Goal: Information Seeking & Learning: Check status

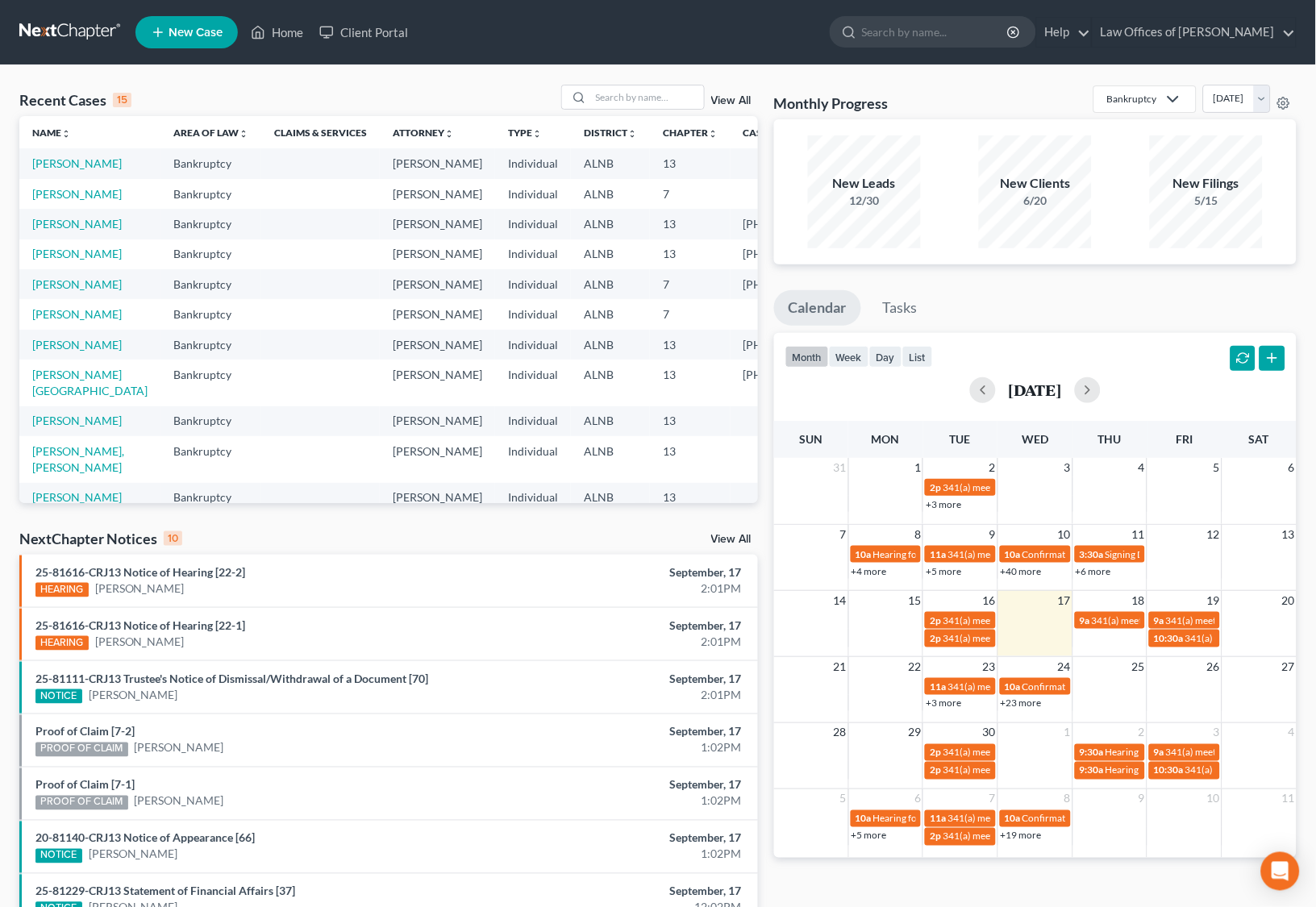
click at [735, 540] on link "View All" at bounding box center [730, 540] width 40 height 11
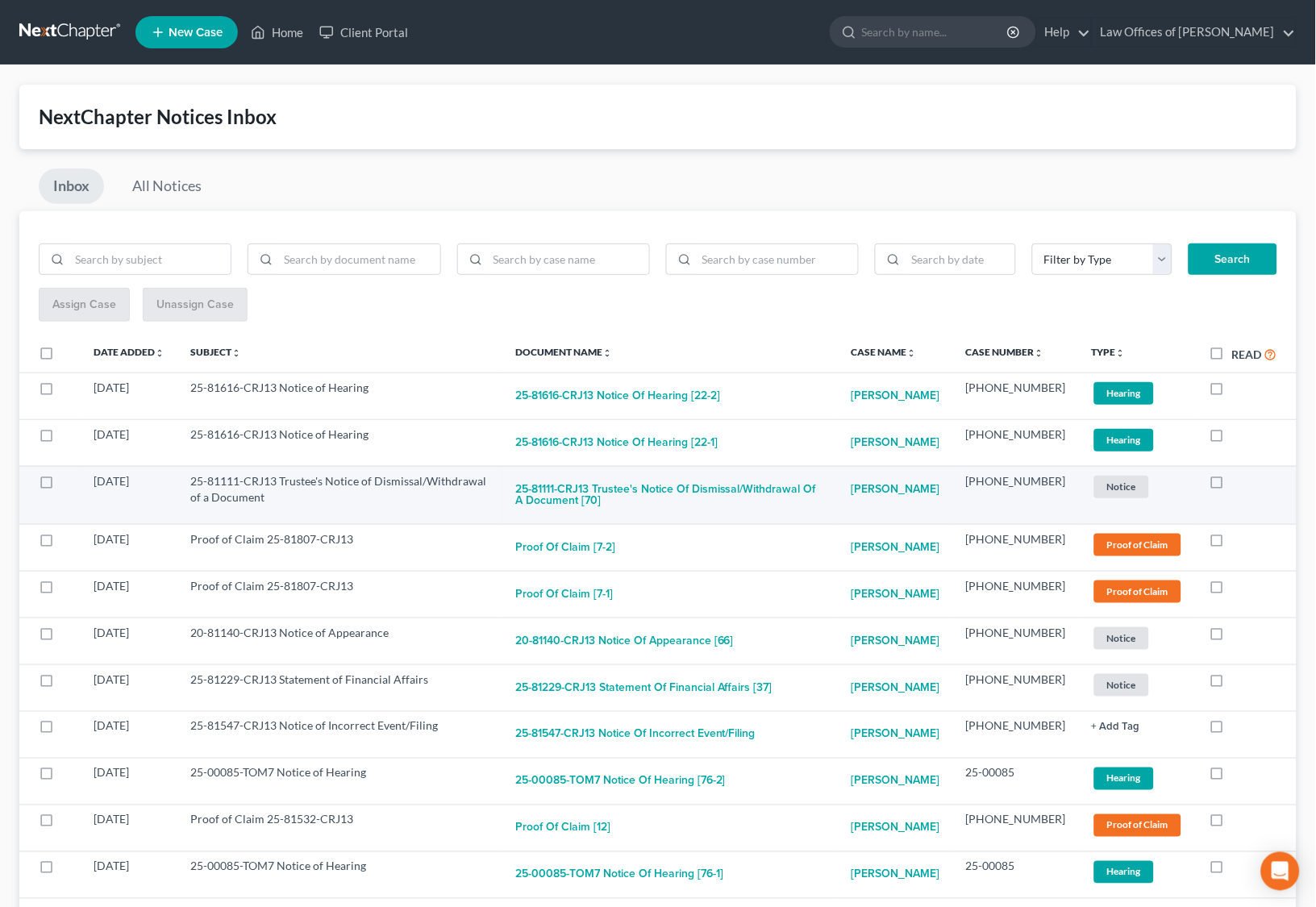
scroll to position [13, 0]
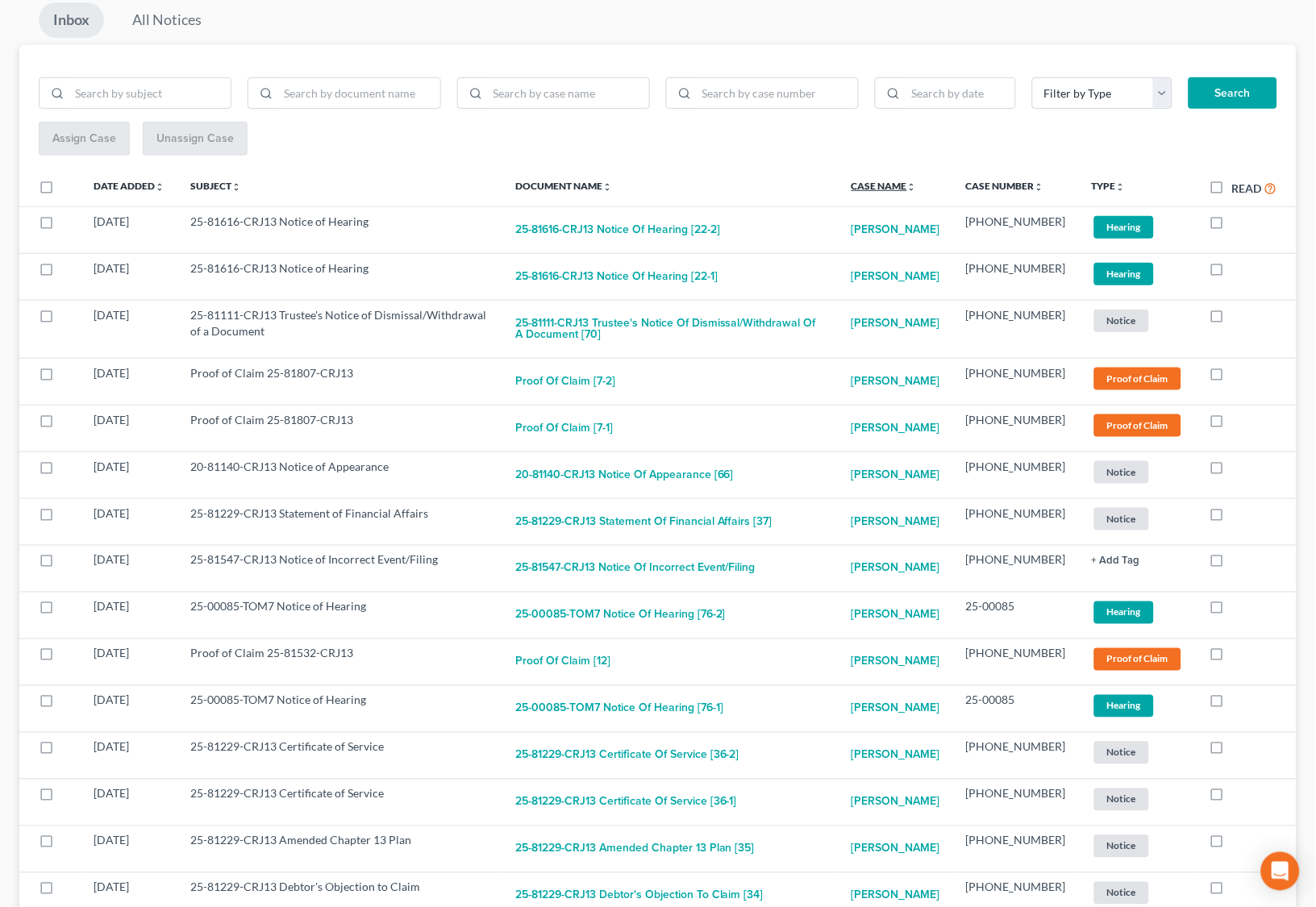
click at [910, 180] on link "Case Name unfold_more expand_more expand_less" at bounding box center [885, 185] width 65 height 12
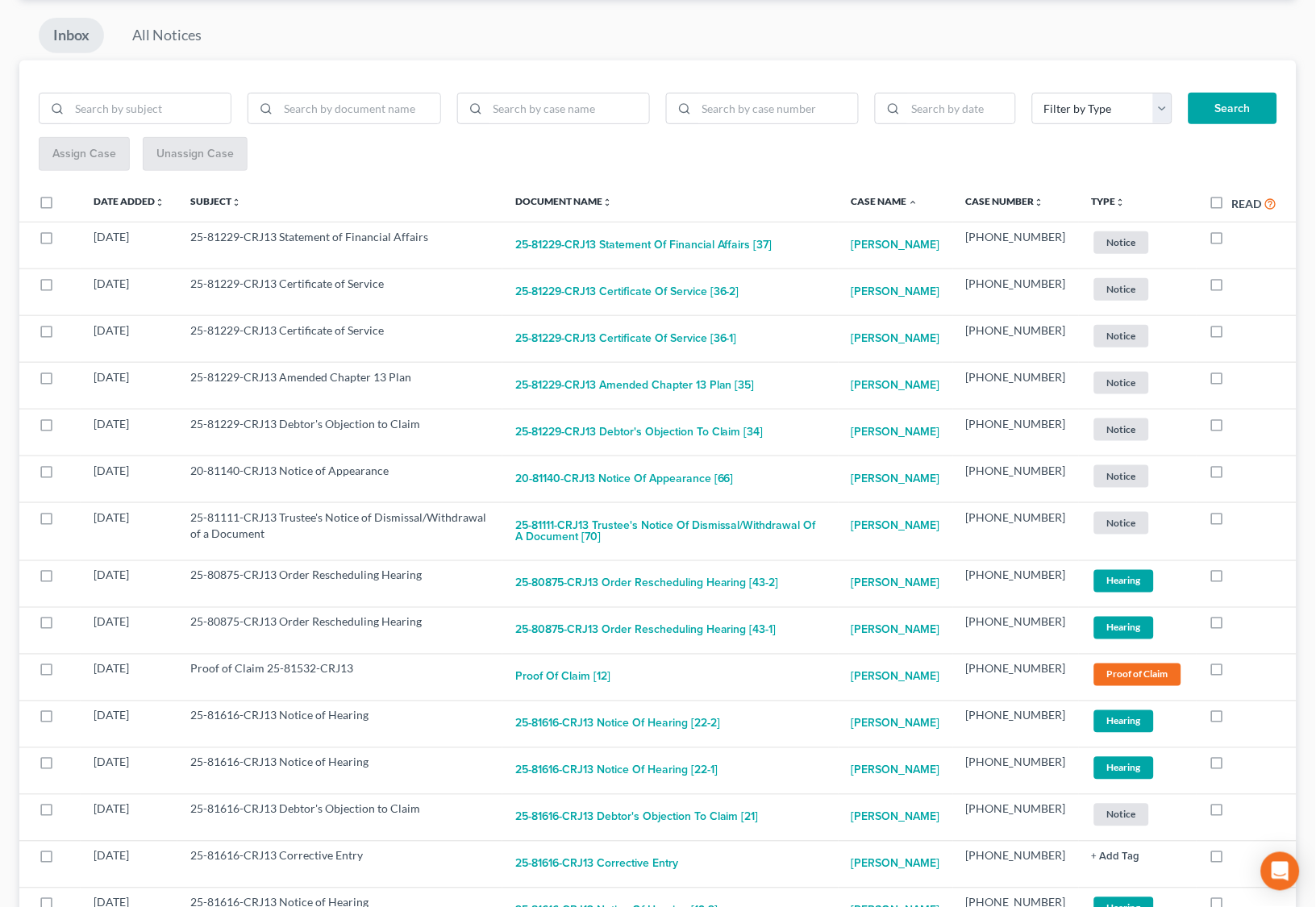
scroll to position [148, 0]
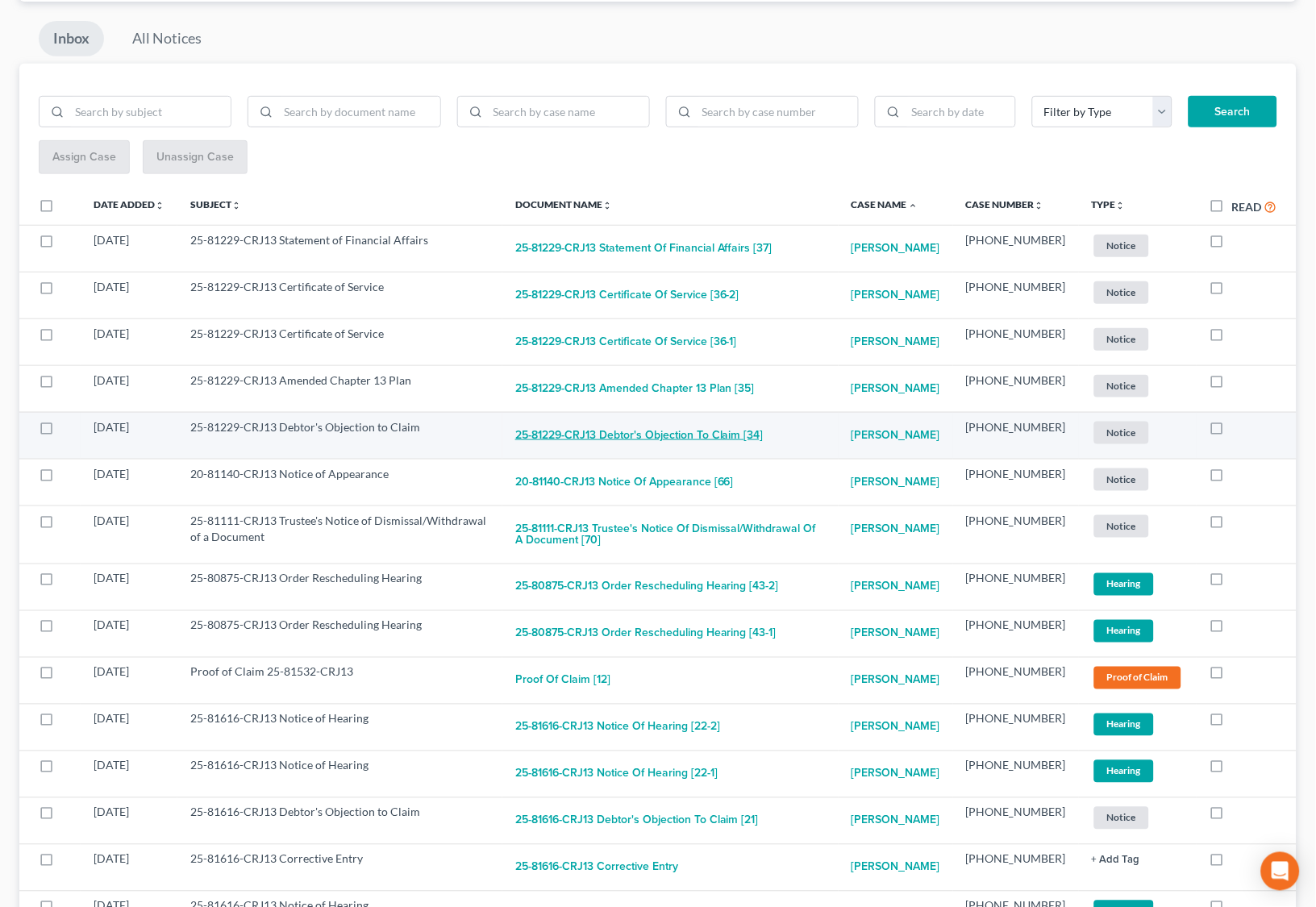
click at [701, 432] on button "25-81229-CRJ13 Debtor's Objection to Claim [34]" at bounding box center [640, 435] width 249 height 32
checkbox input "true"
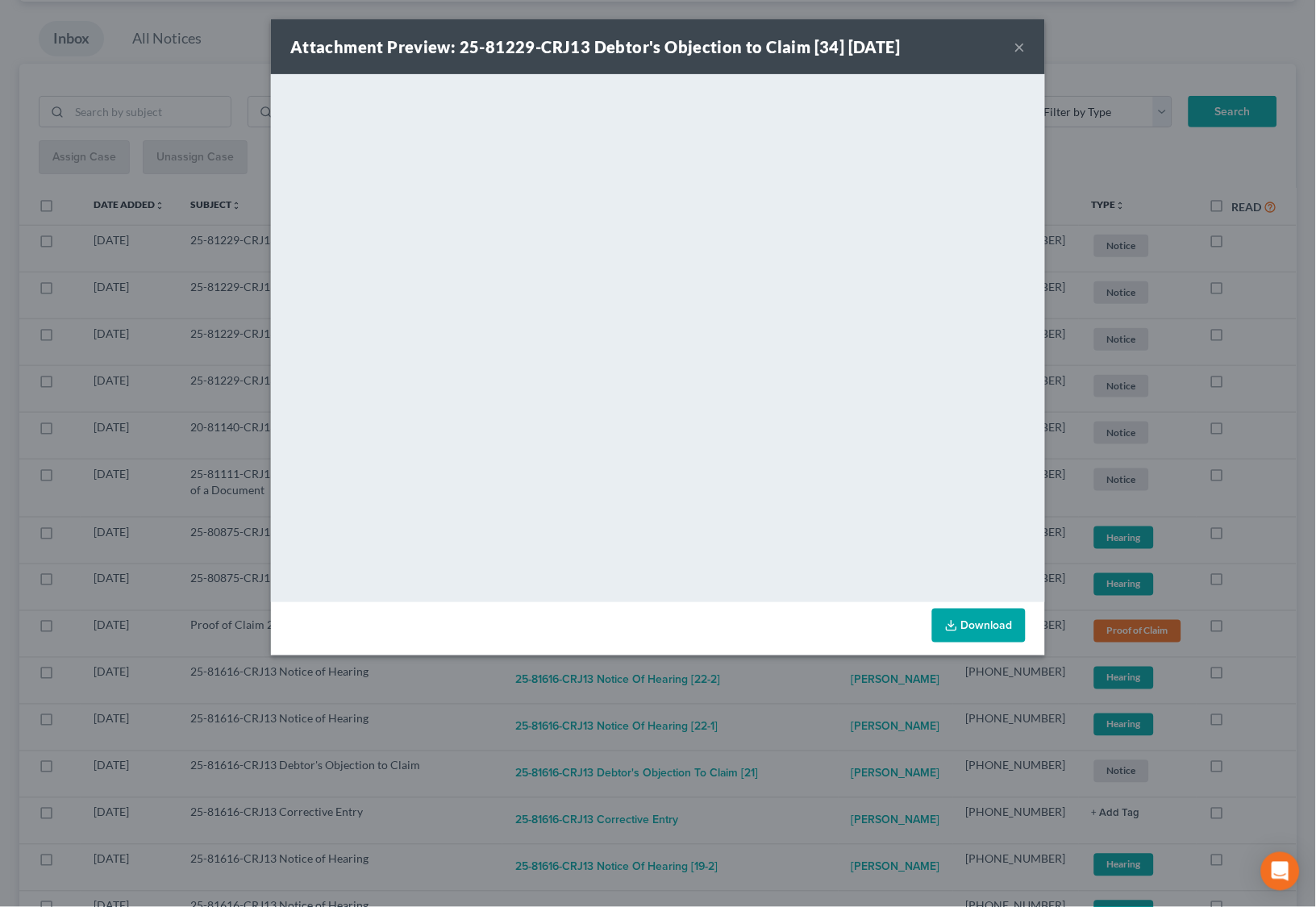
click at [811, 711] on div "Attachment Preview: 25-81229-CRJ13 Debtor's Objection to Claim [34] [DATE] × Do…" at bounding box center [658, 454] width 1316 height 907
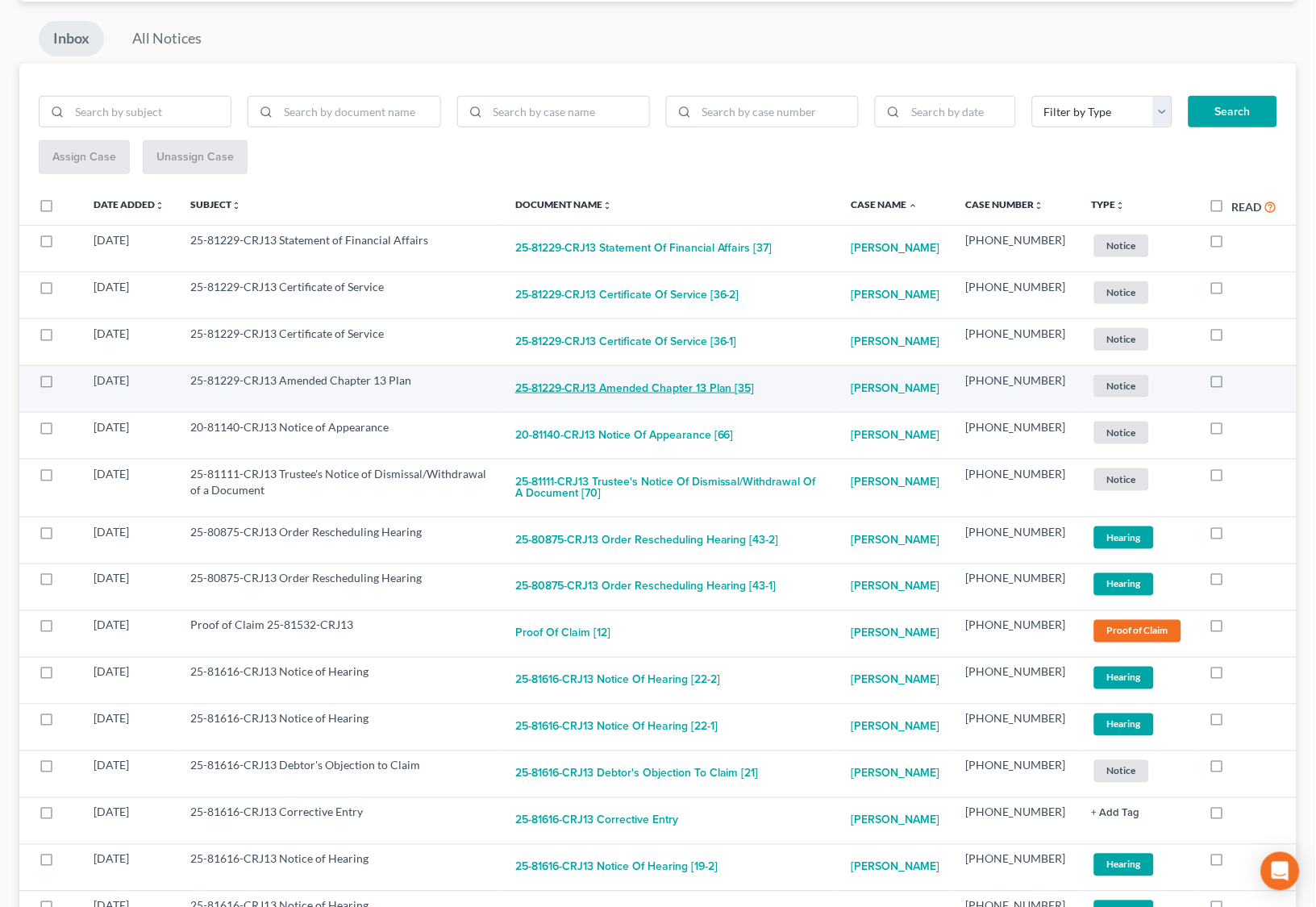
click at [690, 383] on button "25-81229-CRJ13 Amended Chapter 13 Plan [35]" at bounding box center [635, 388] width 239 height 32
checkbox input "true"
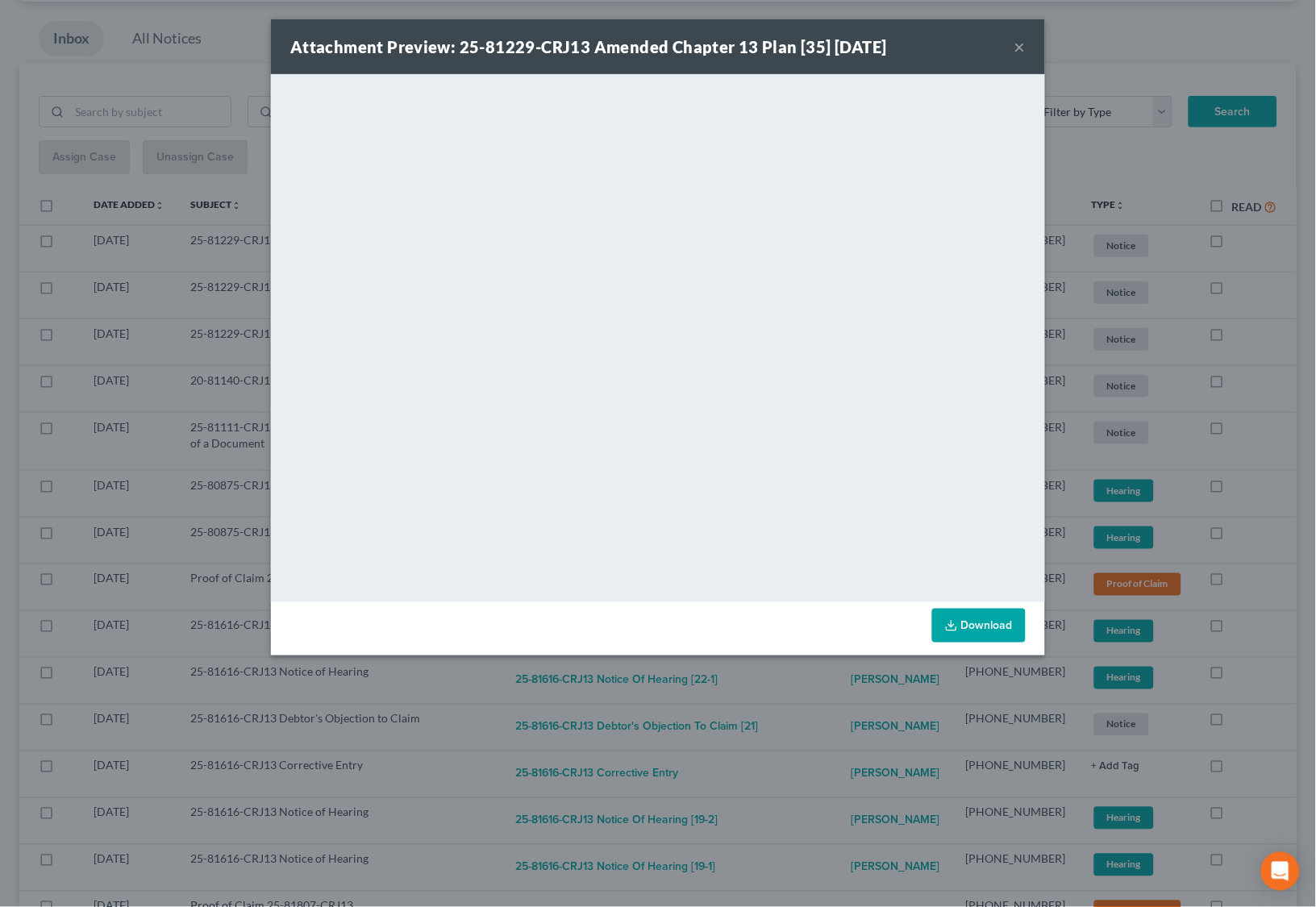
click at [815, 713] on div "Attachment Preview: 25-81229-CRJ13 Amended Chapter 13 Plan [35] [DATE] × <objec…" at bounding box center [658, 454] width 1316 height 907
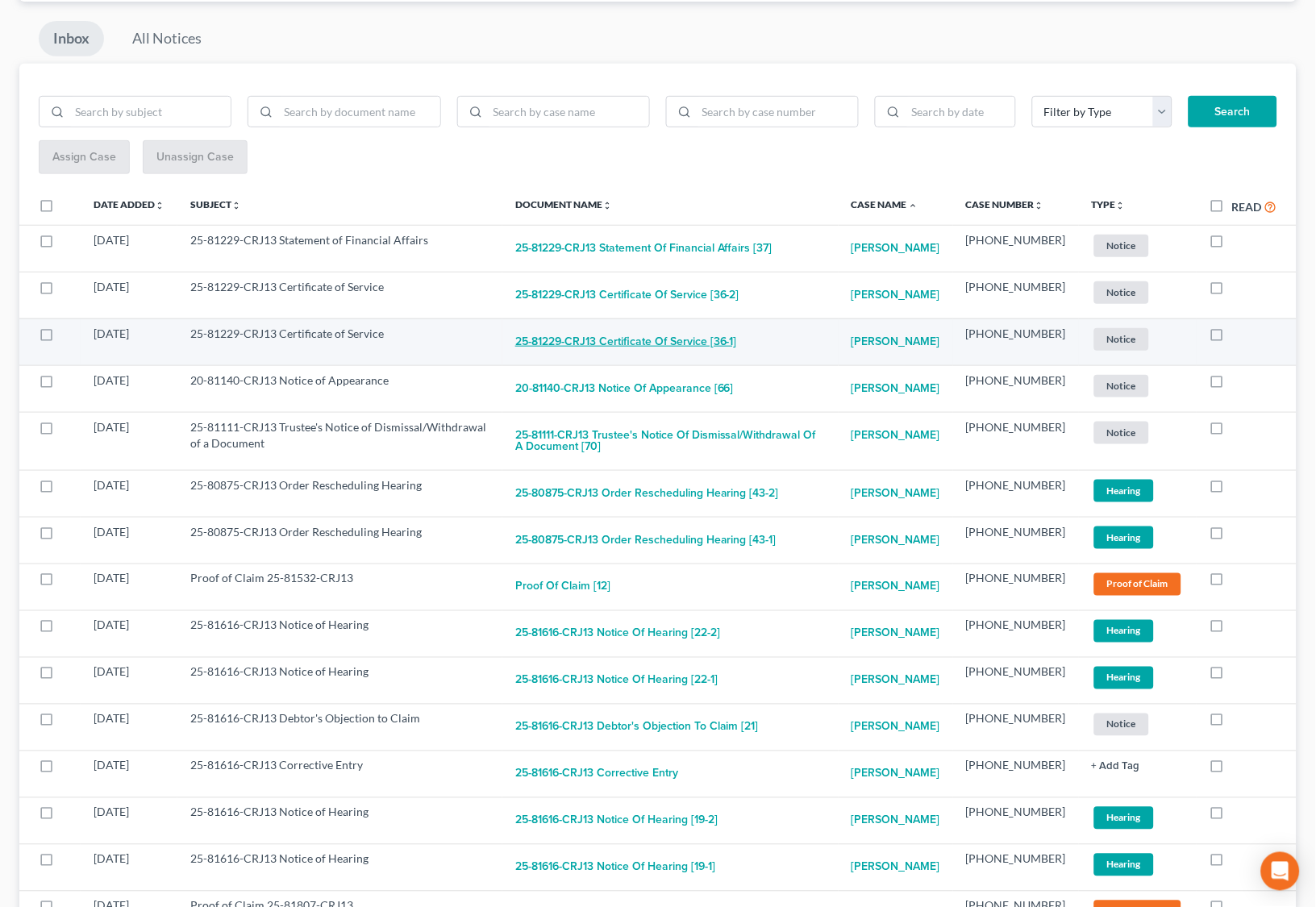
click at [649, 332] on button "25-81229-CRJ13 Certificate of Service [36-1]" at bounding box center [626, 341] width 222 height 32
checkbox input "true"
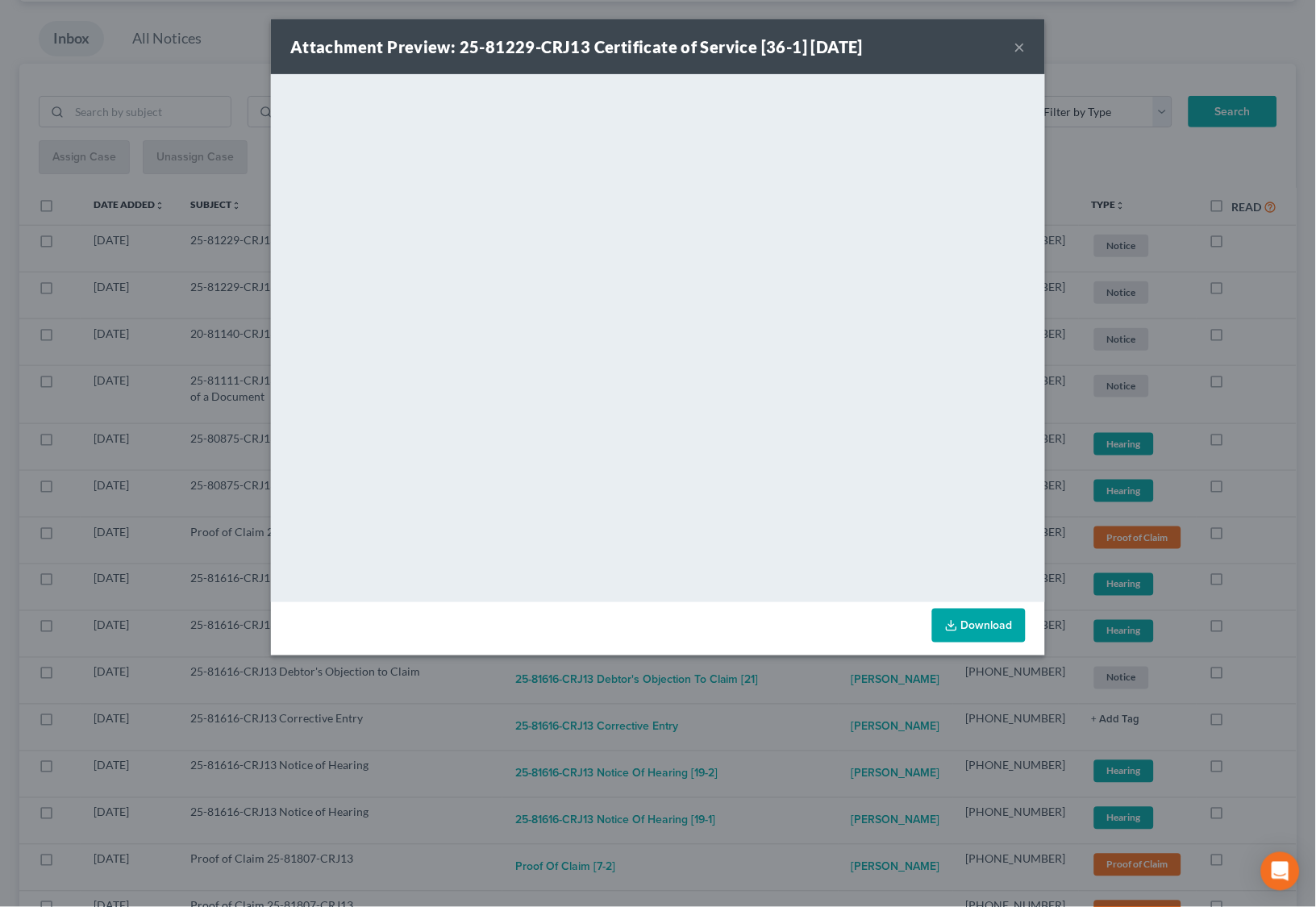
click at [811, 694] on div "Attachment Preview: 25-81229-CRJ13 Certificate of Service [36-1] [DATE] × <obje…" at bounding box center [658, 454] width 1316 height 907
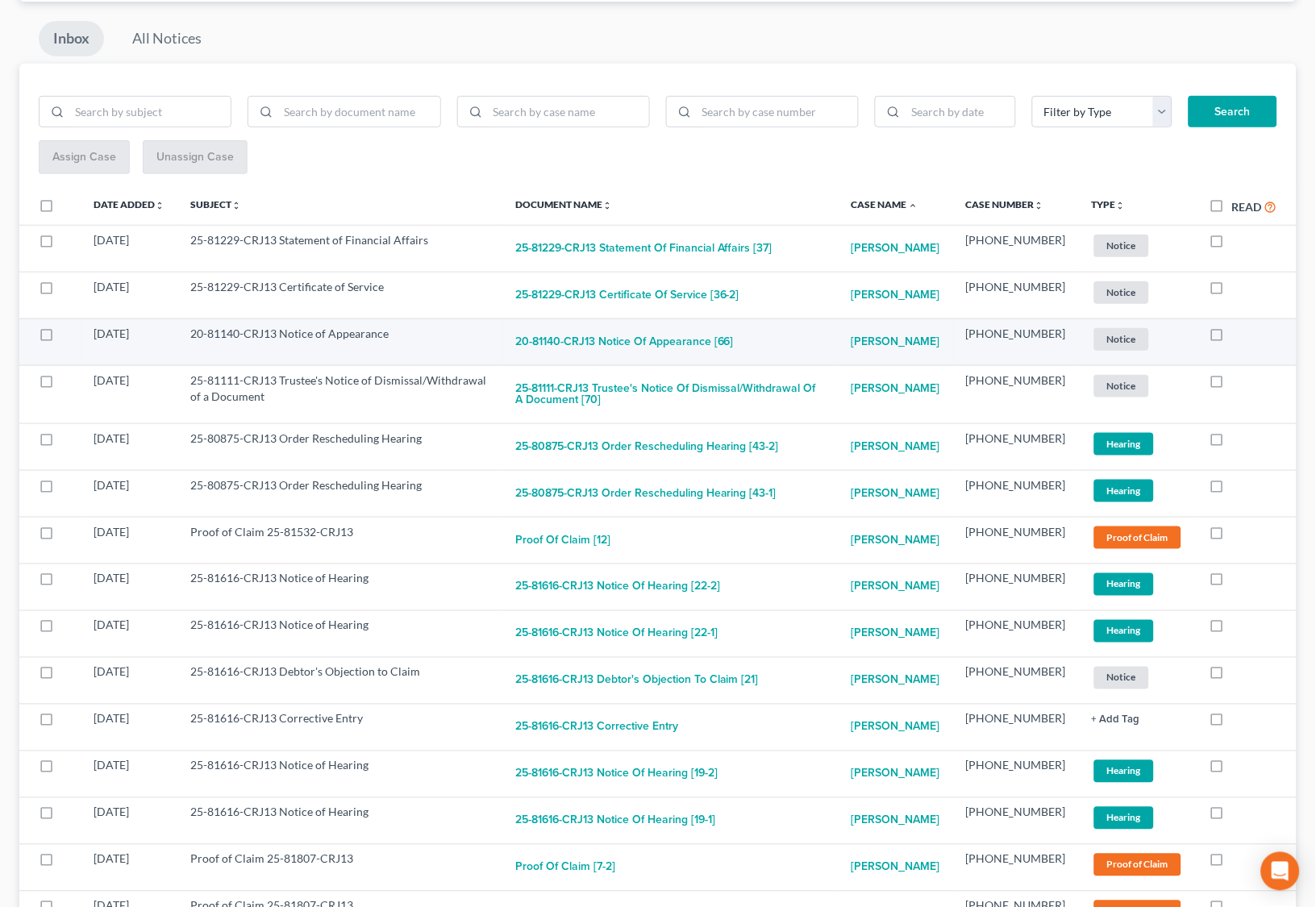
scroll to position [151, 0]
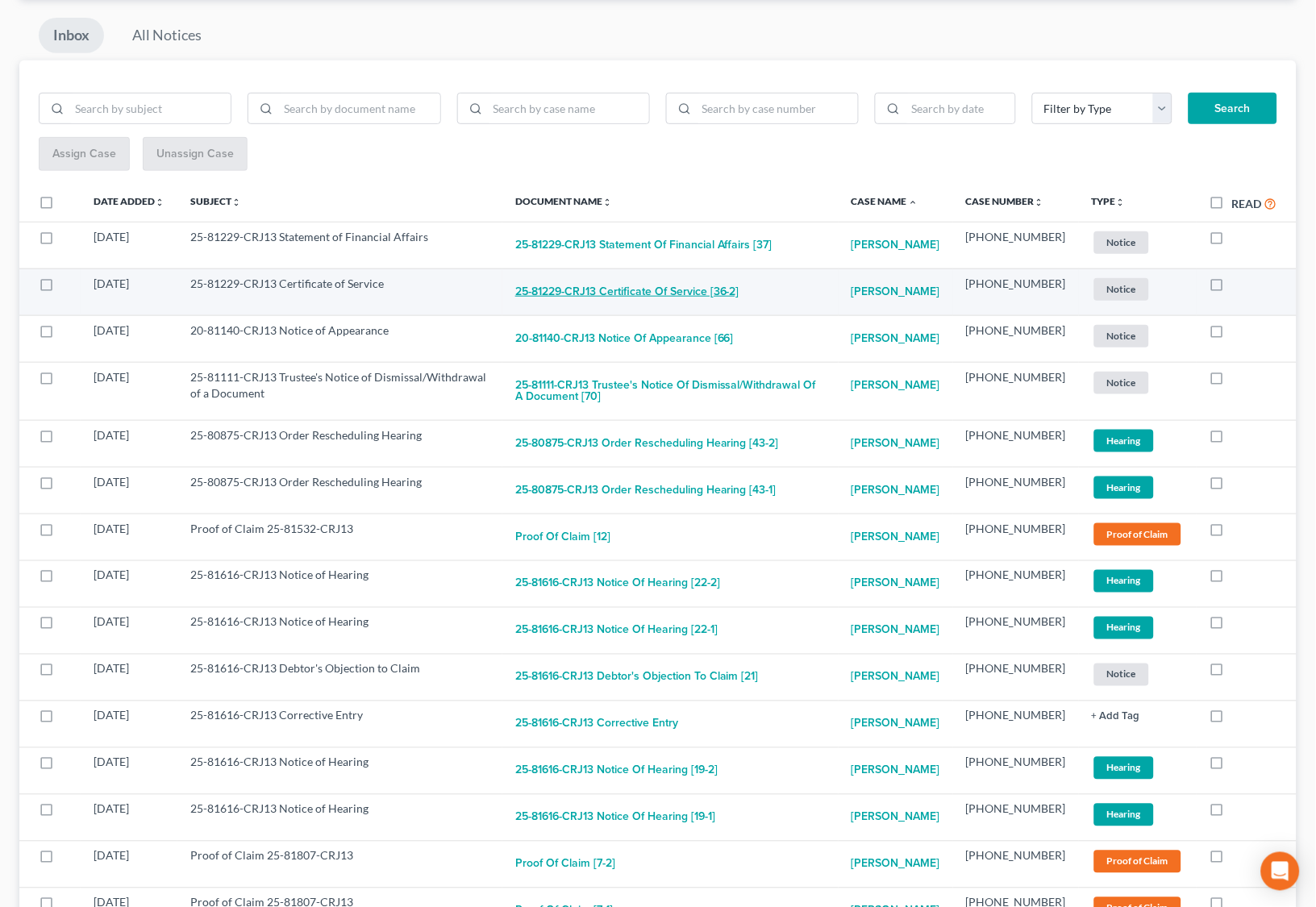
click at [682, 286] on button "25-81229-CRJ13 Certificate of Service [36-2]" at bounding box center [628, 292] width 224 height 32
checkbox input "true"
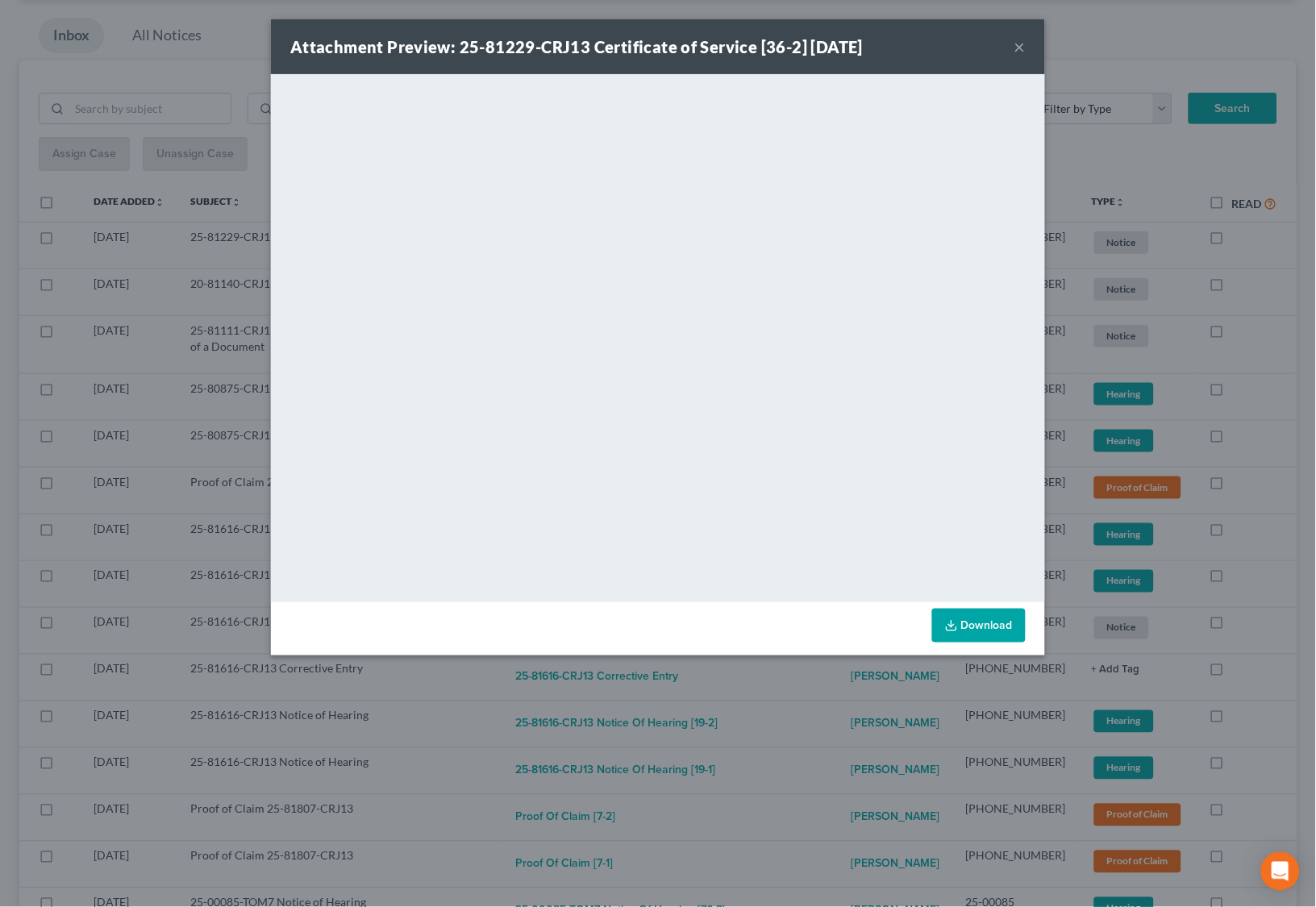
click at [789, 675] on div "Attachment Preview: 25-81229-CRJ13 Certificate of Service [36-2] [DATE] × <obje…" at bounding box center [658, 454] width 1316 height 907
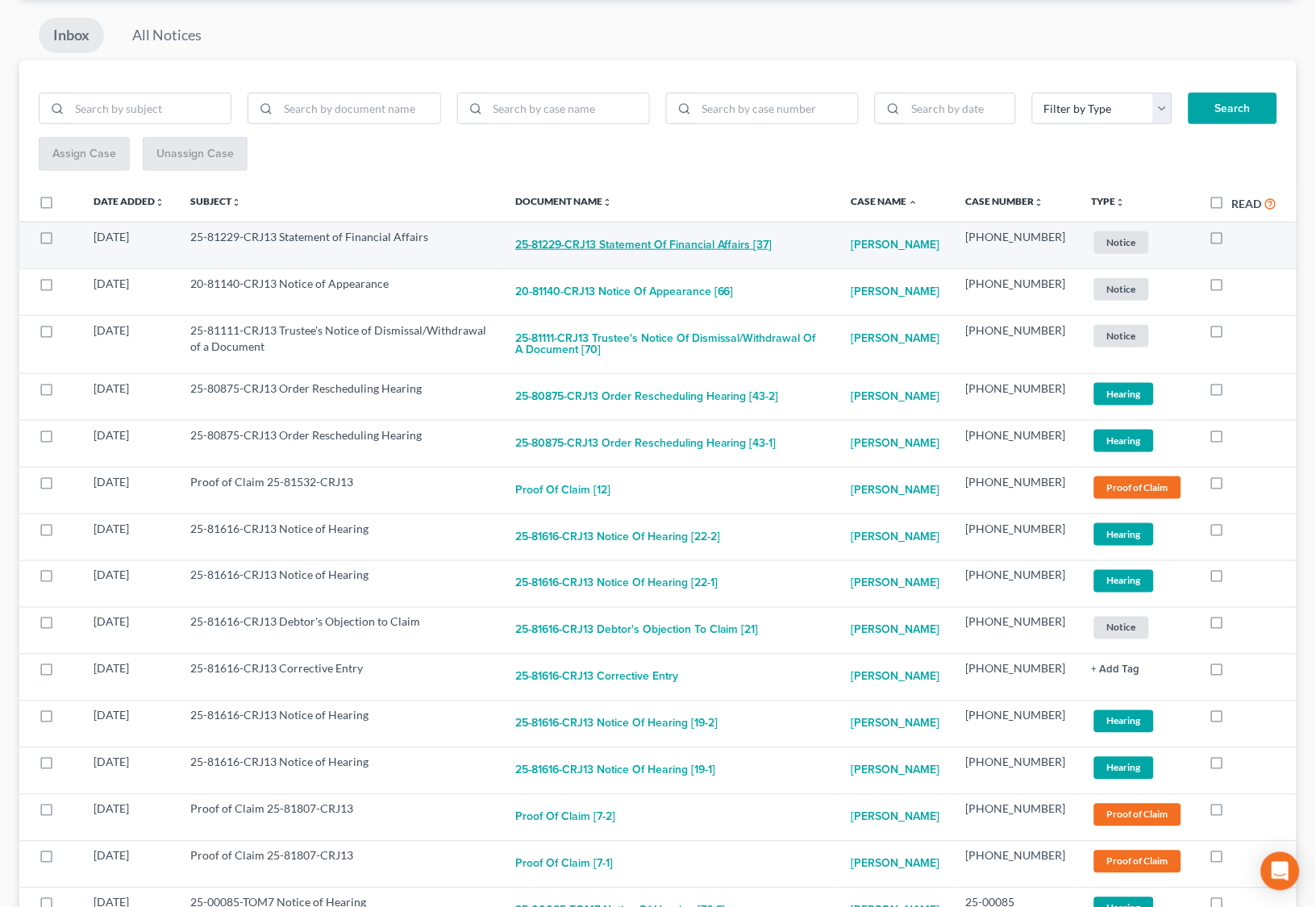
click at [690, 244] on button "25-81229-CRJ13 Statement of Financial Affairs [37]" at bounding box center [644, 245] width 257 height 32
checkbox input "true"
